Goal: Transaction & Acquisition: Download file/media

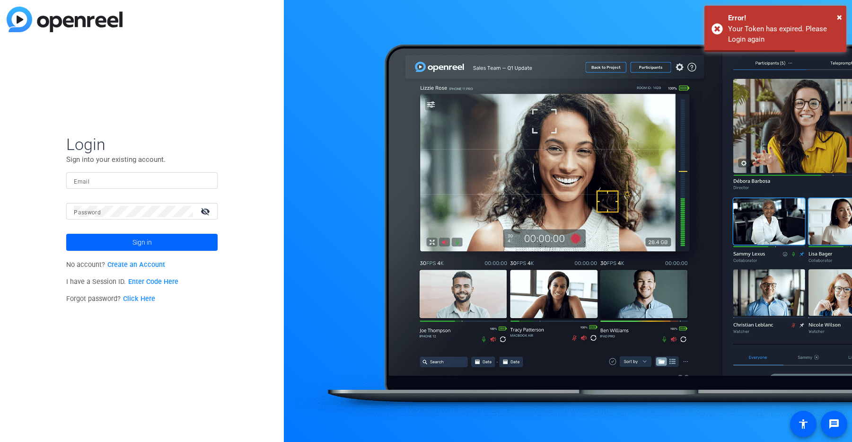
click at [87, 181] on mat-label "Email" at bounding box center [82, 181] width 16 height 7
click at [87, 181] on input "Email" at bounding box center [142, 180] width 136 height 11
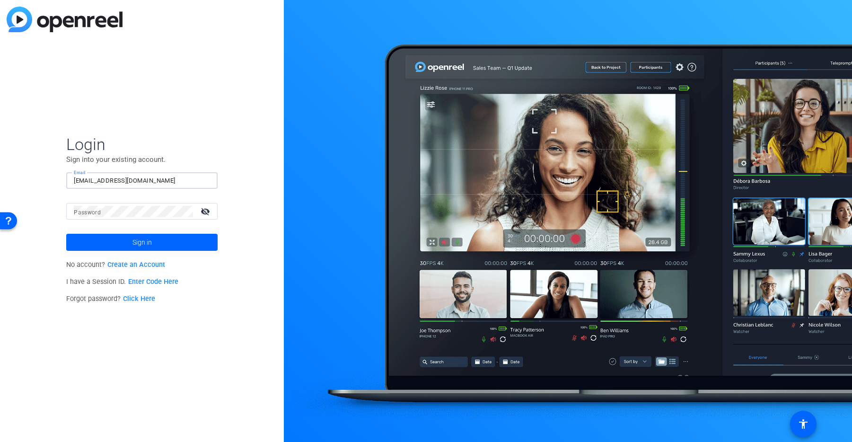
type input "[EMAIL_ADDRESS][DOMAIN_NAME]"
click at [143, 239] on span "Sign in" at bounding box center [142, 243] width 19 height 24
click at [136, 176] on input "Email" at bounding box center [142, 180] width 136 height 11
type input "[EMAIL_ADDRESS][DOMAIN_NAME]"
click at [125, 241] on span at bounding box center [141, 242] width 151 height 23
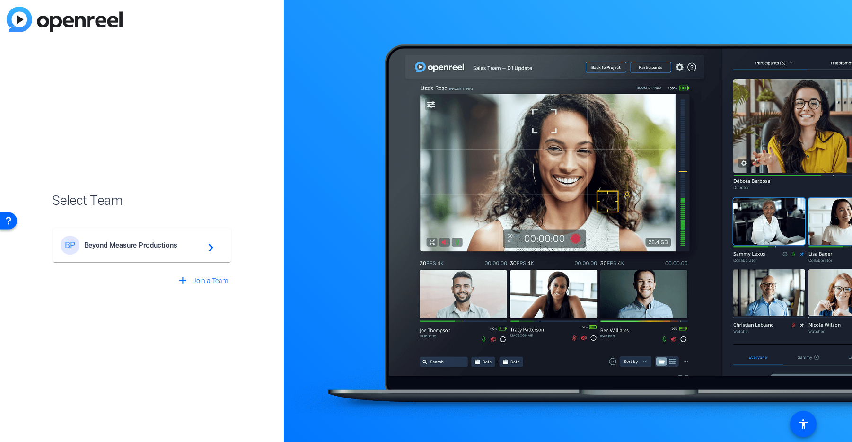
click at [135, 244] on span "Beyond Measure Productions" at bounding box center [143, 245] width 118 height 9
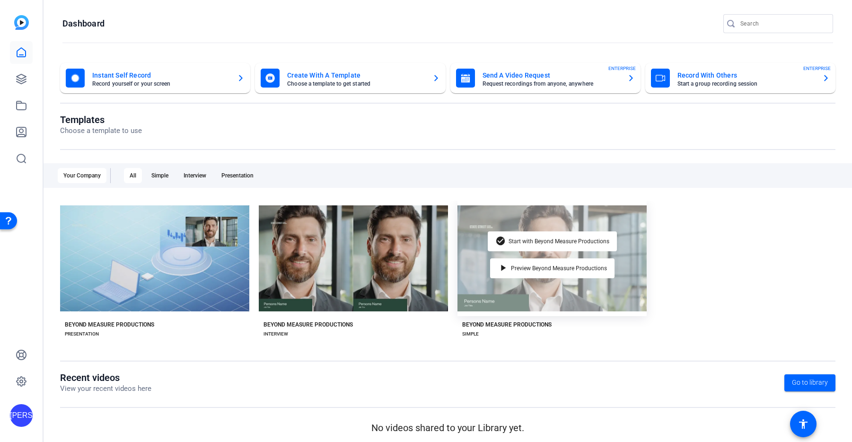
click at [632, 241] on div "check_circle Start with Beyond Measure Productions play_arrow Preview Beyond Me…" at bounding box center [552, 258] width 189 height 115
click at [541, 273] on div "play_arrow Preview Beyond Measure Productions" at bounding box center [552, 268] width 124 height 20
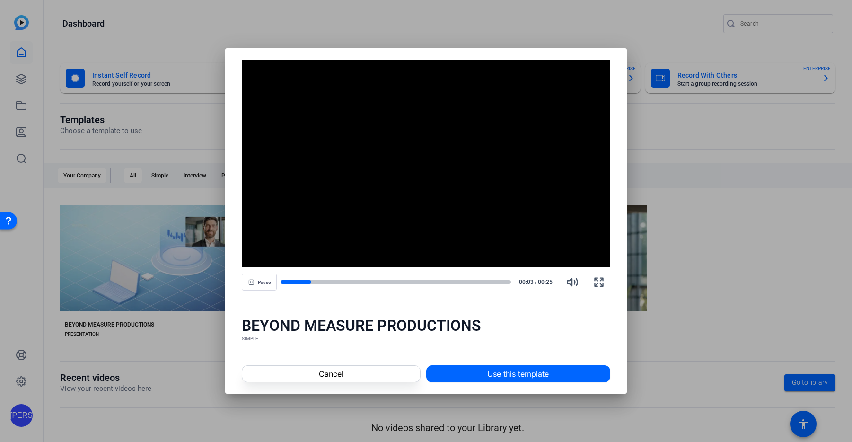
click at [692, 253] on div at bounding box center [426, 221] width 852 height 442
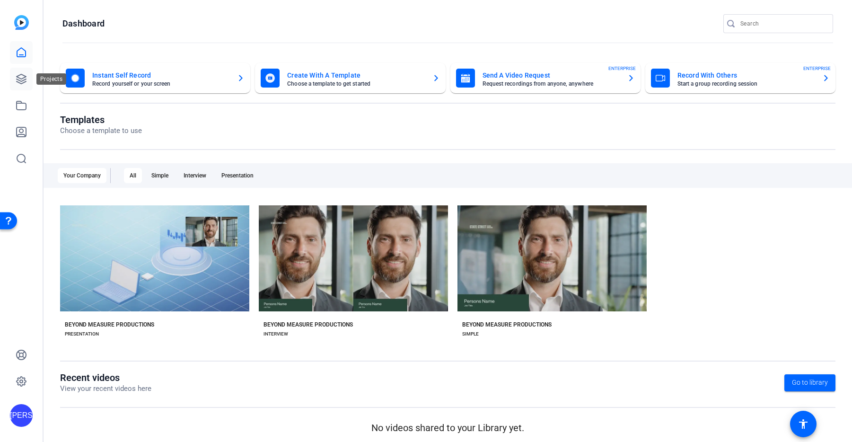
click at [22, 81] on icon at bounding box center [21, 78] width 9 height 9
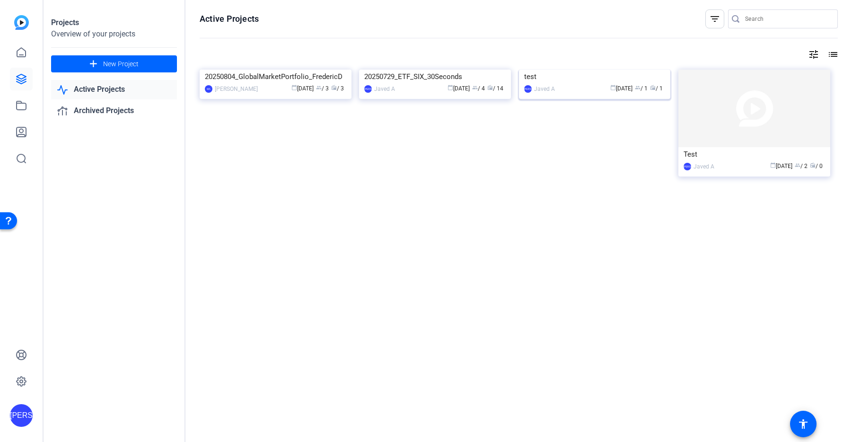
click at [631, 70] on img at bounding box center [595, 70] width 152 height 0
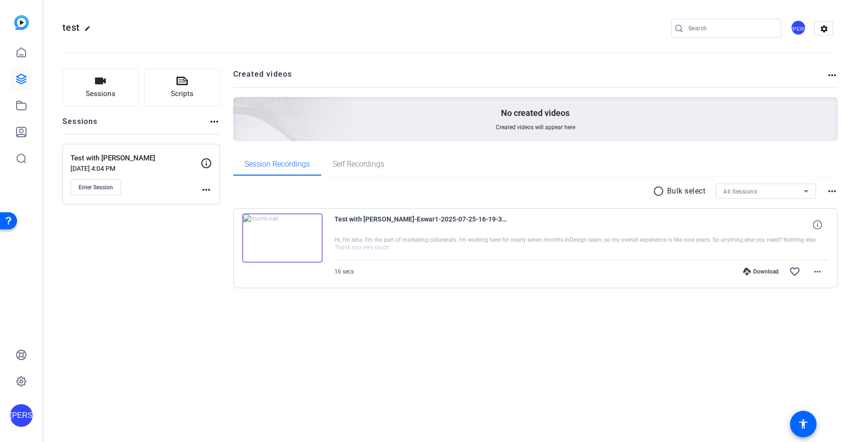
click at [769, 273] on div "Download" at bounding box center [761, 272] width 45 height 8
